Goal: Transaction & Acquisition: Purchase product/service

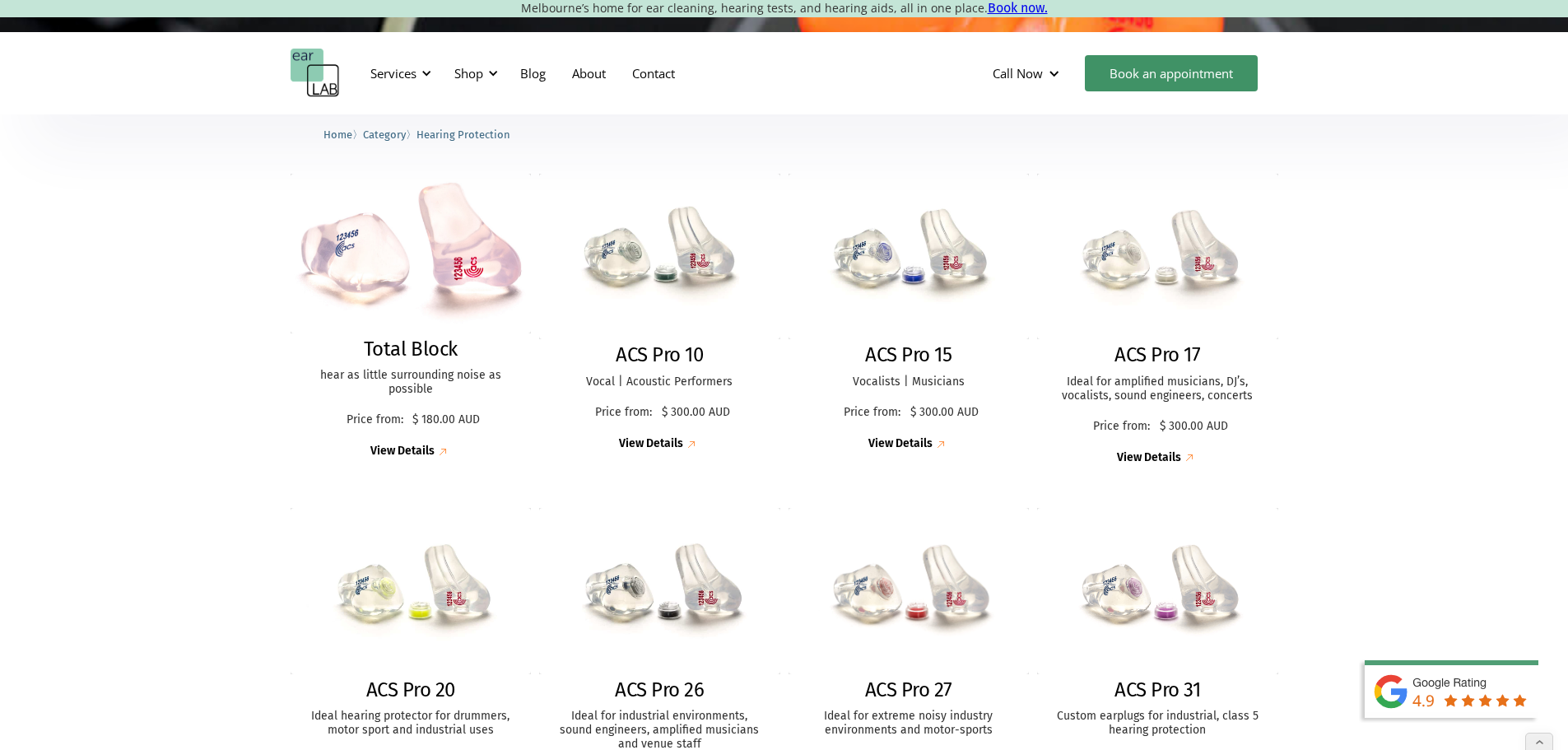
scroll to position [410, 0]
click at [476, 74] on div "Shop" at bounding box center [469, 74] width 29 height 17
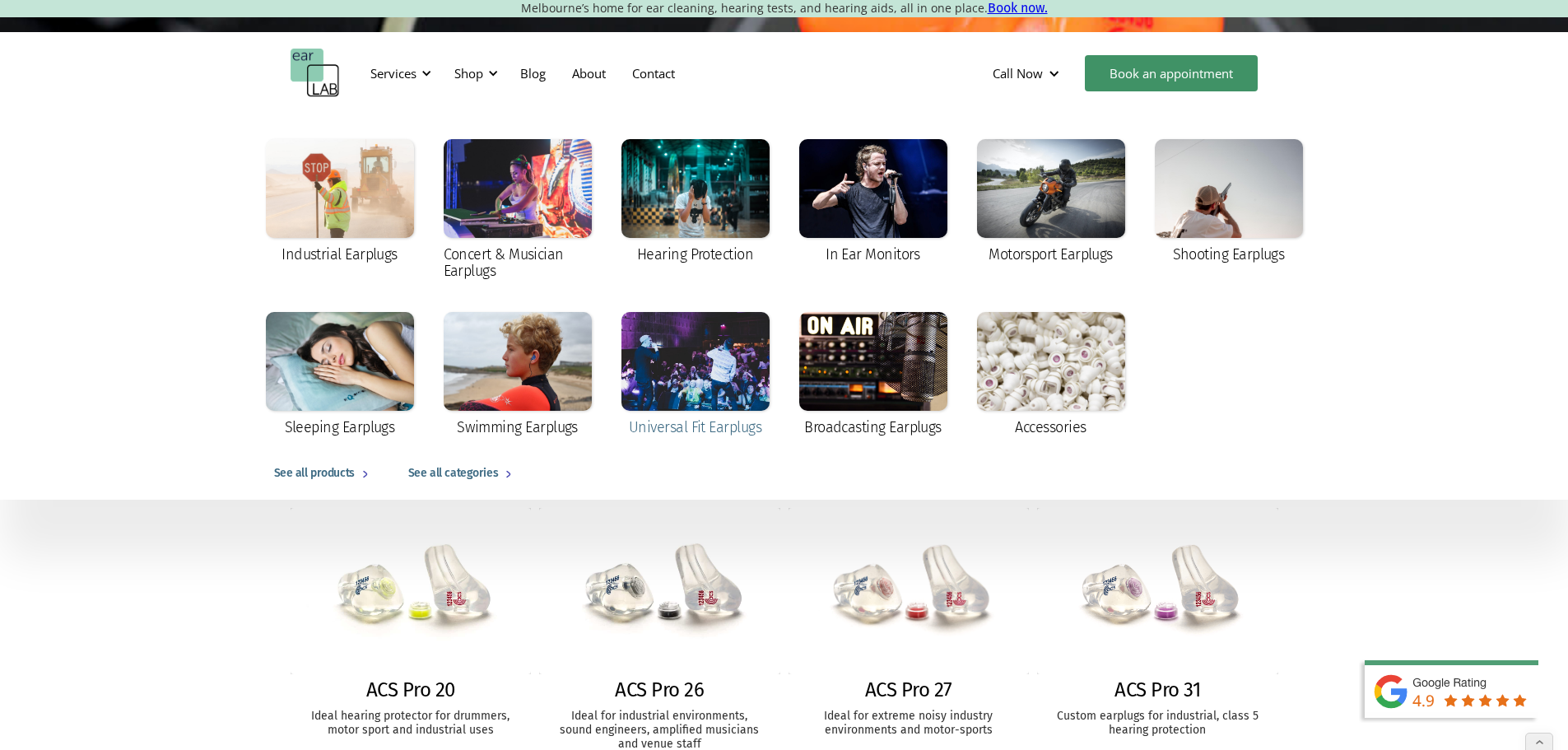
click at [705, 363] on div at bounding box center [695, 361] width 148 height 99
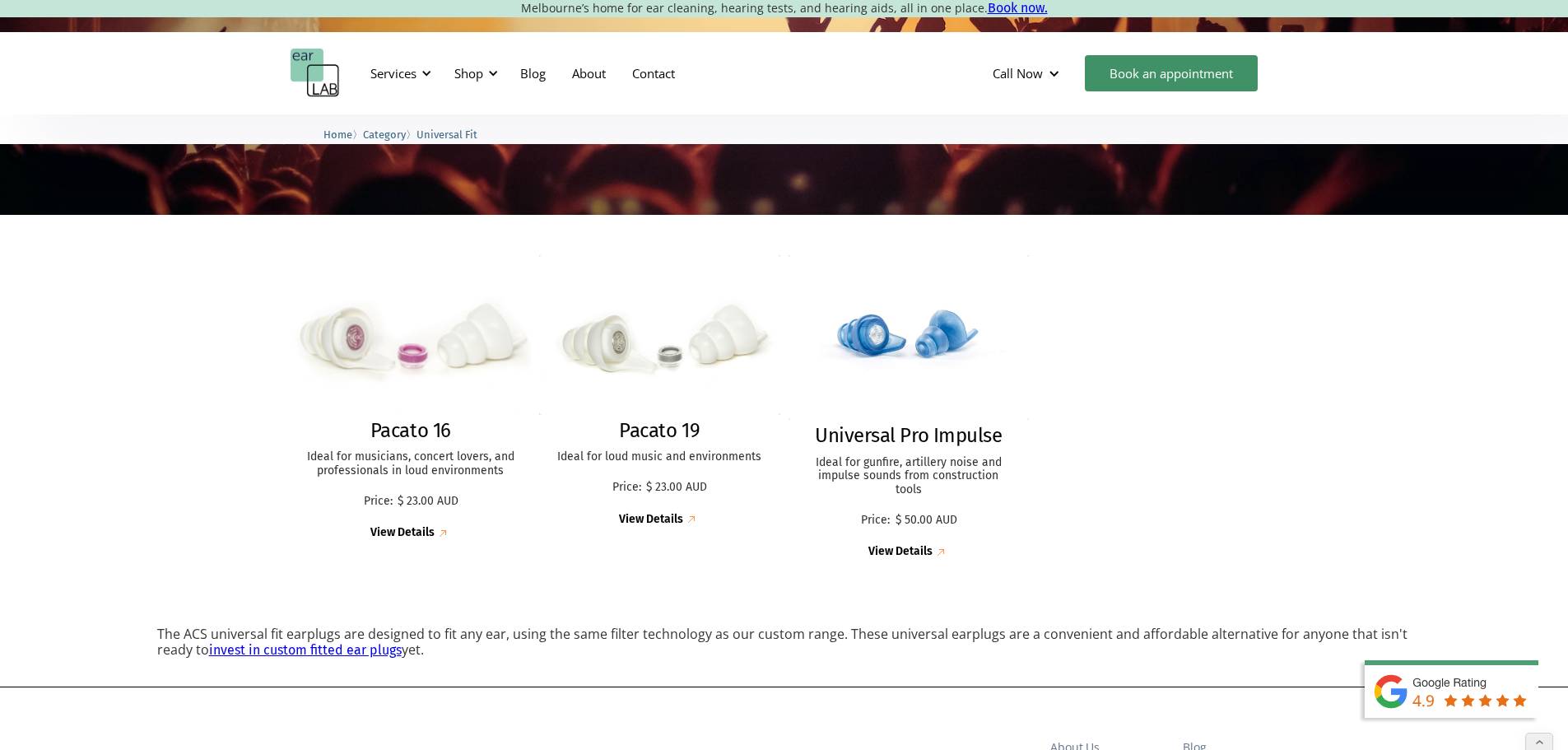
click at [428, 353] on img at bounding box center [411, 335] width 265 height 175
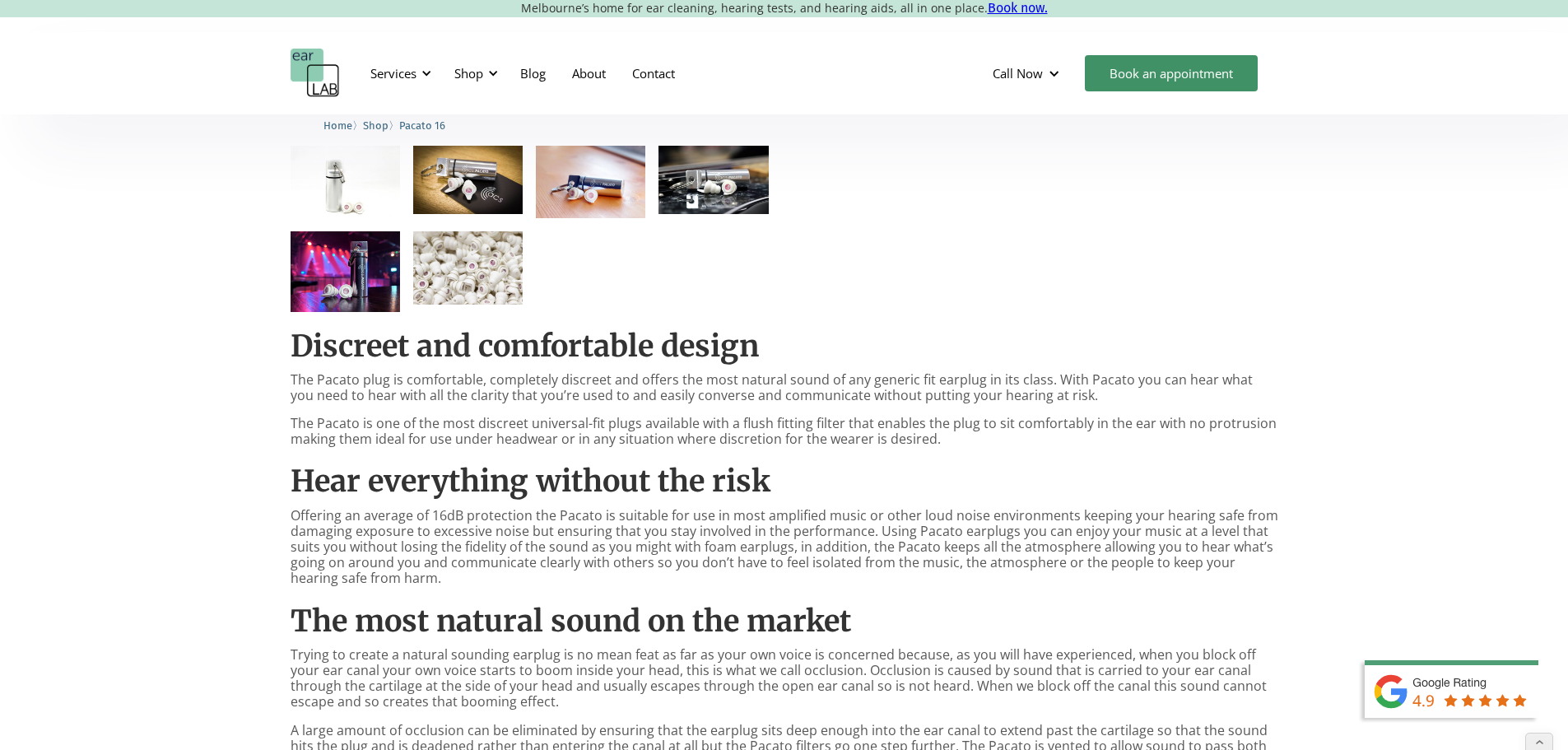
scroll to position [493, 0]
